Goal: Information Seeking & Learning: Learn about a topic

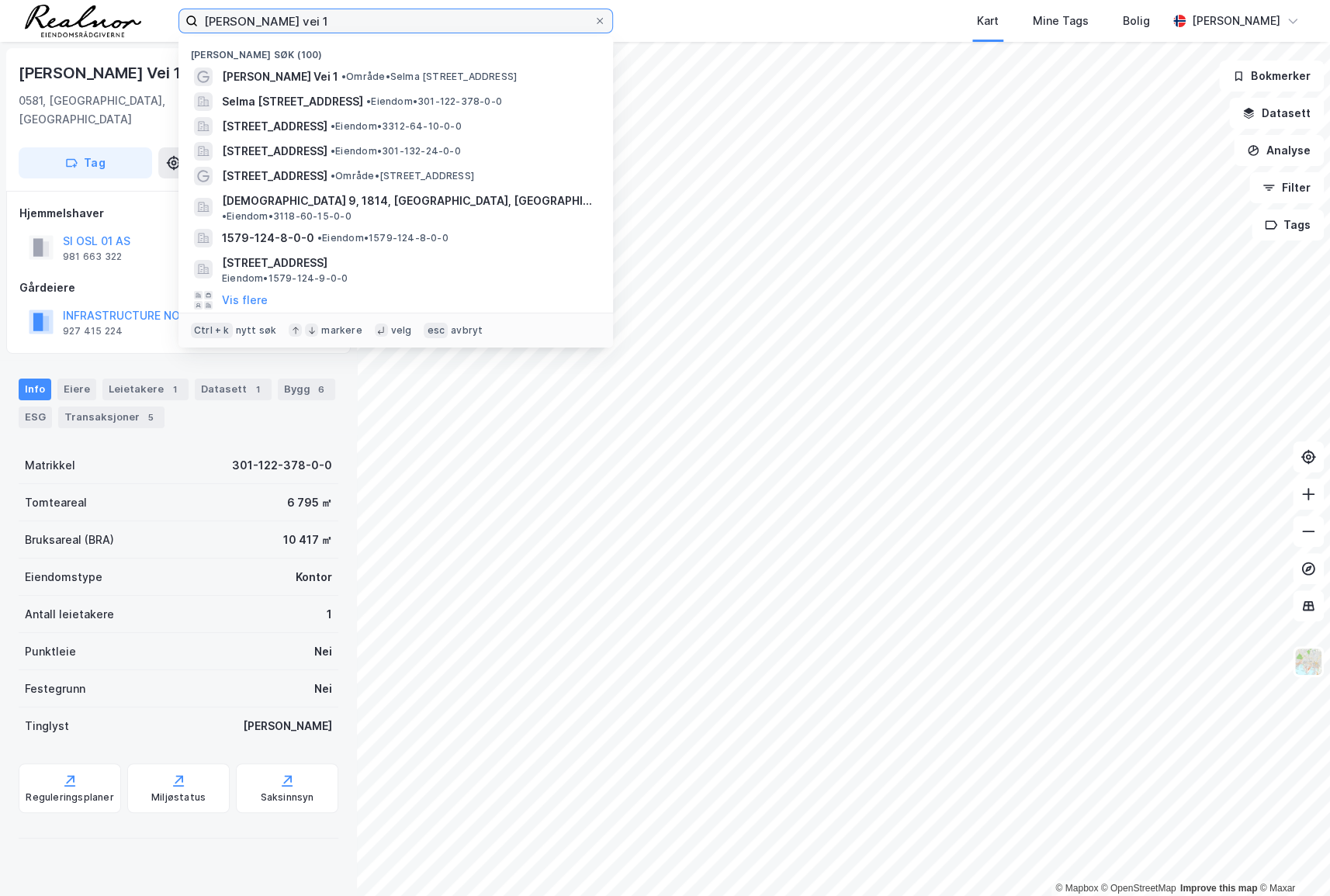
drag, startPoint x: 334, startPoint y: 21, endPoint x: 145, endPoint y: 20, distance: 189.0
click at [145, 20] on div "[PERSON_NAME] vei 1 Nylige søk (100) [PERSON_NAME] Vei 1 • Område • [PERSON_NAM…" at bounding box center [665, 21] width 1330 height 42
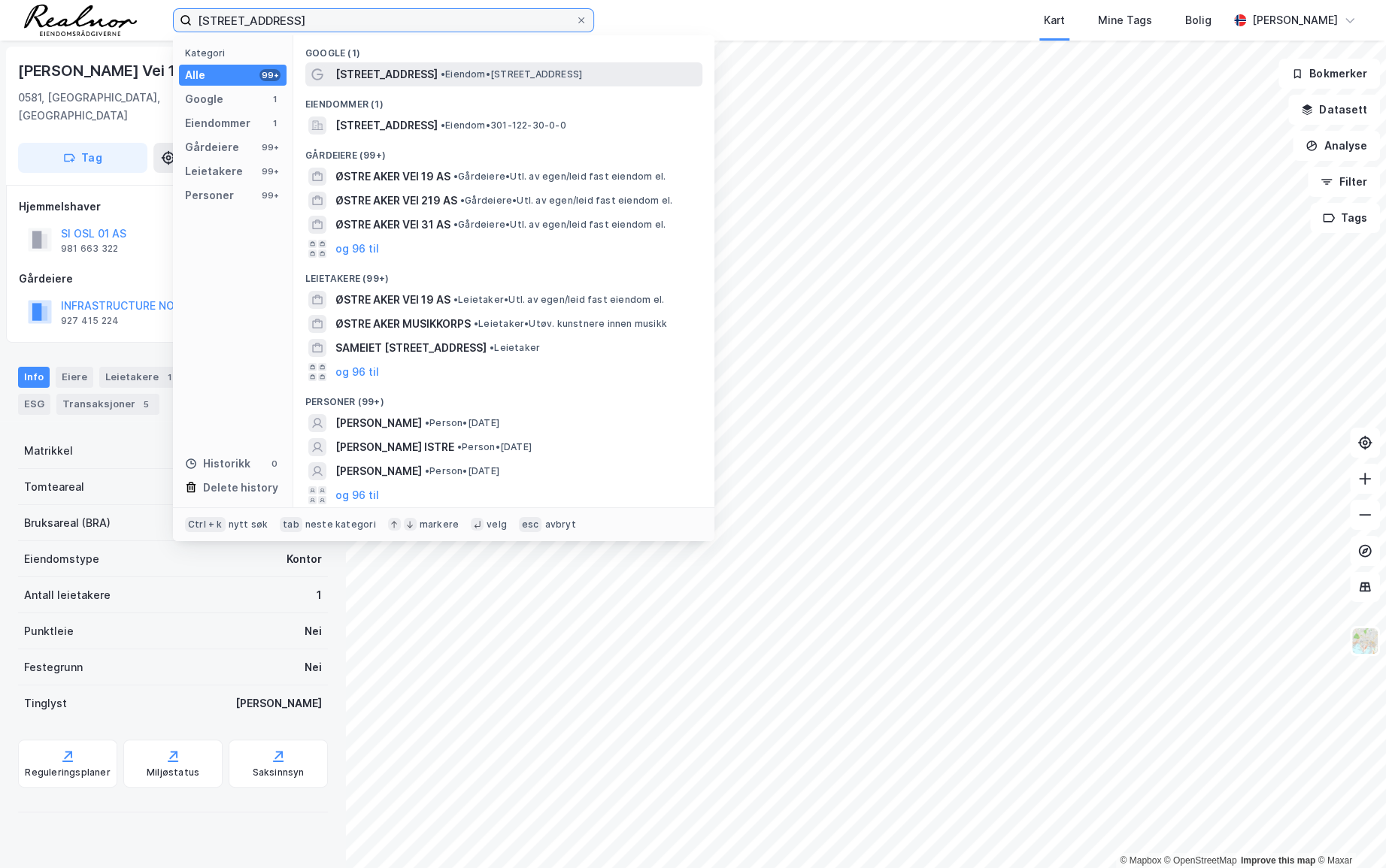
type input "[STREET_ADDRESS]"
click at [401, 67] on span "[STREET_ADDRESS]" at bounding box center [386, 74] width 103 height 18
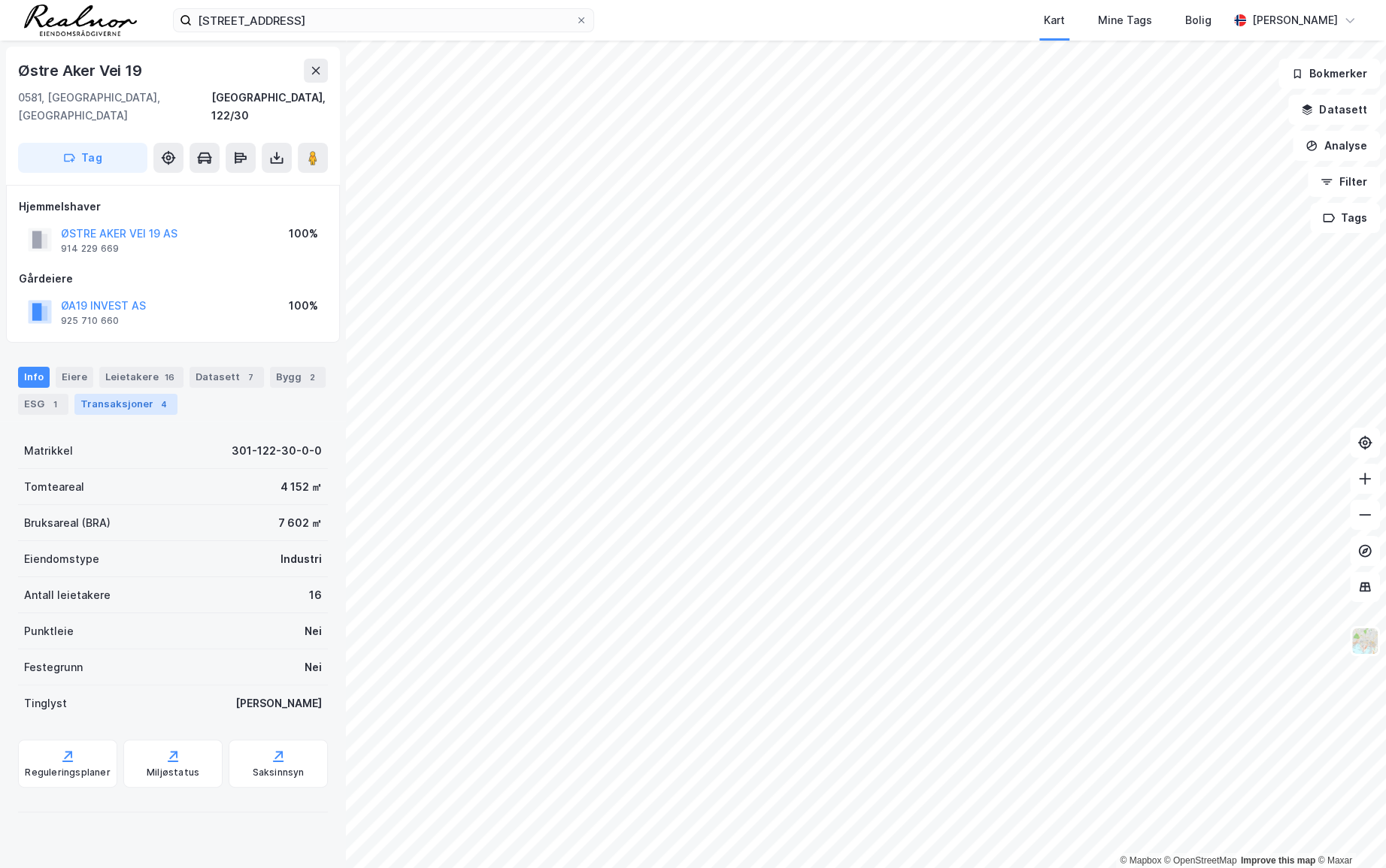
click at [119, 394] on div "Transaksjoner 4" at bounding box center [126, 404] width 103 height 21
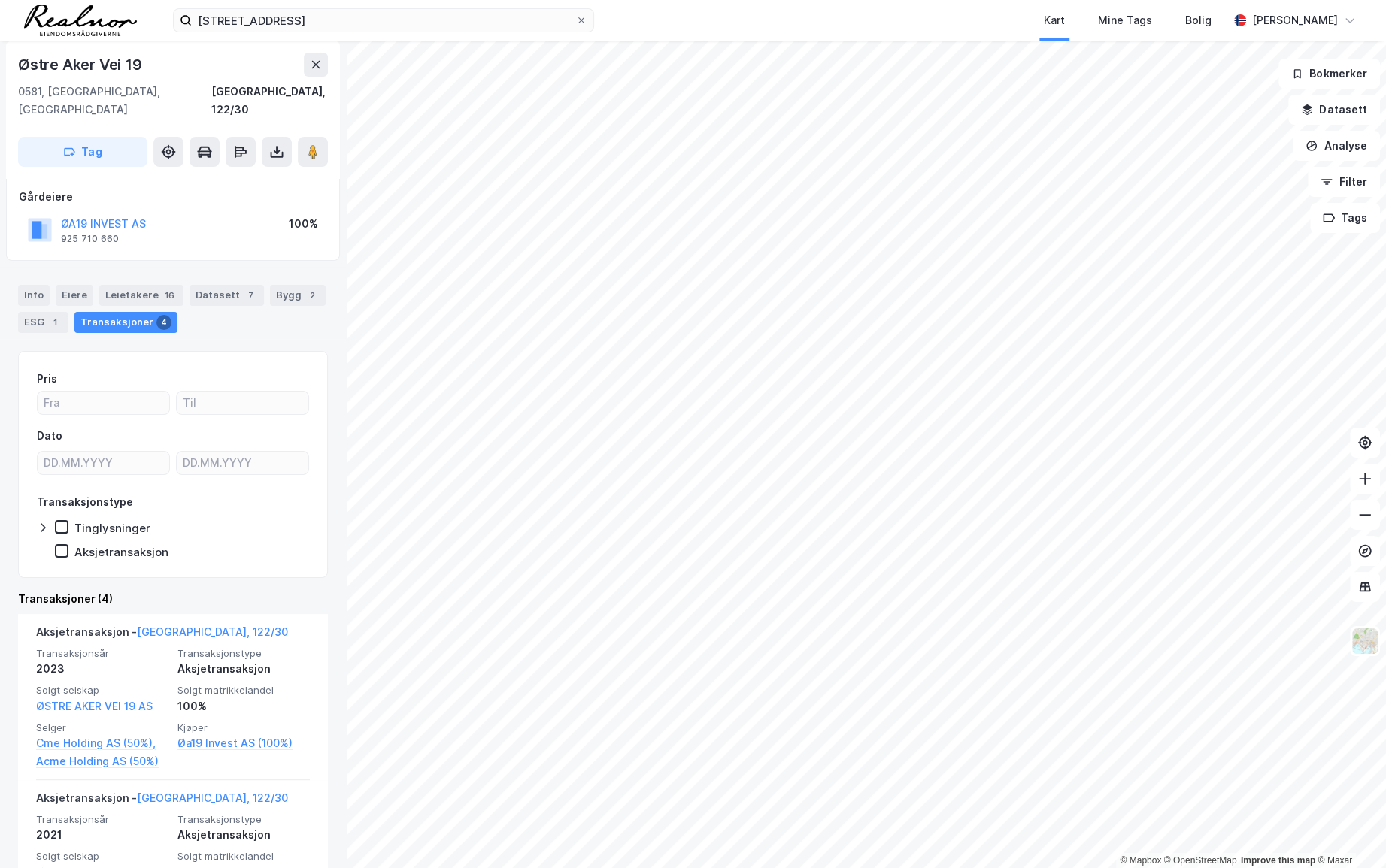
scroll to position [150, 0]
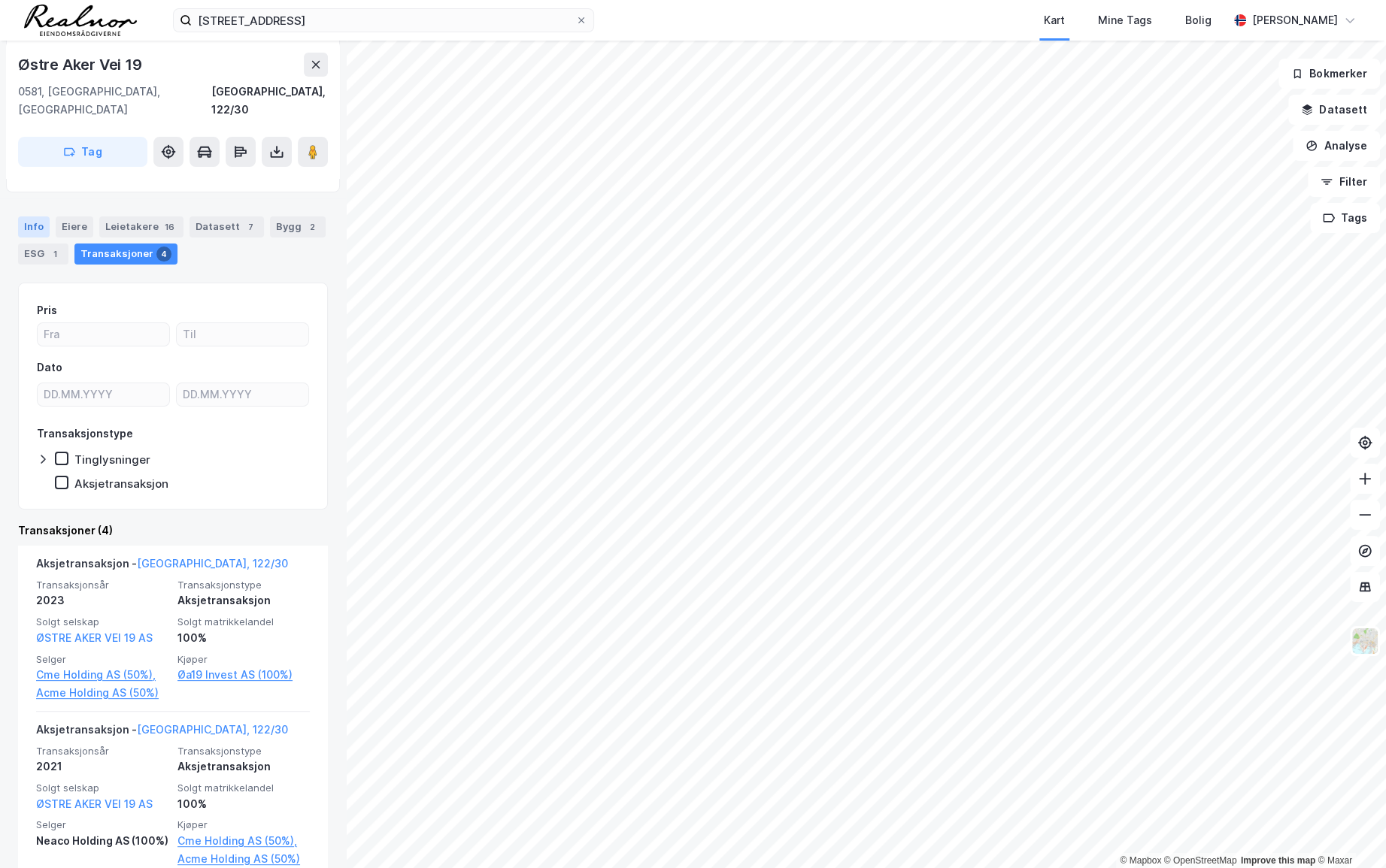
click at [38, 217] on div "Info" at bounding box center [34, 227] width 32 height 21
